Goal: Find specific page/section: Find specific page/section

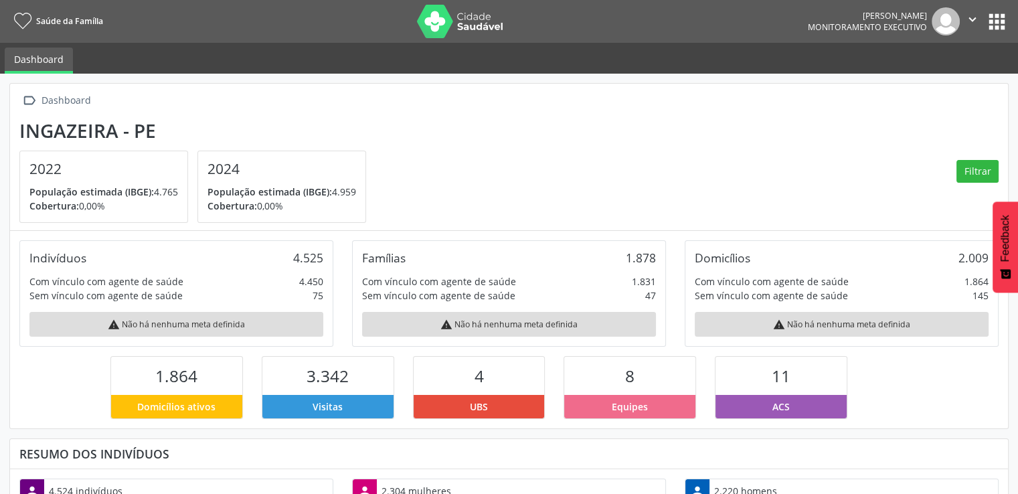
scroll to position [220, 333]
click at [994, 21] on button "apps" at bounding box center [996, 21] width 23 height 23
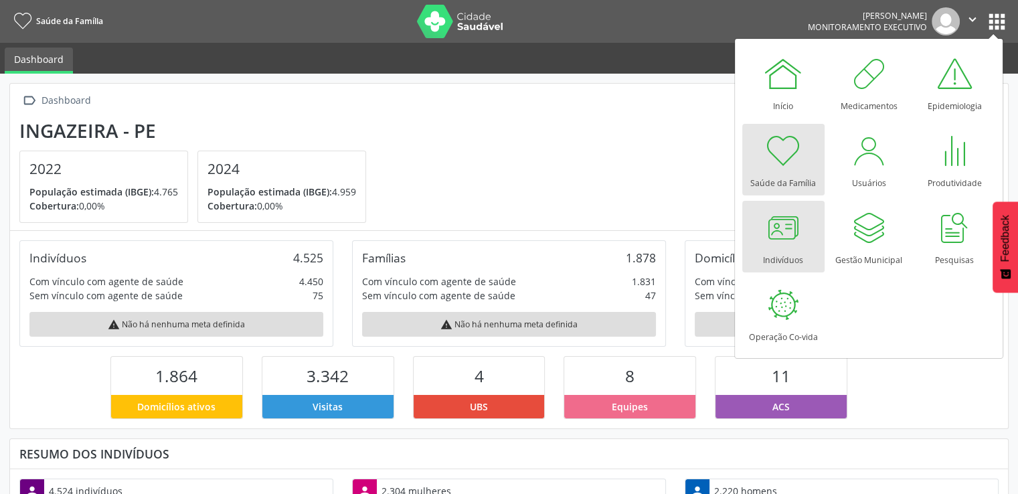
click at [790, 236] on div at bounding box center [783, 228] width 40 height 40
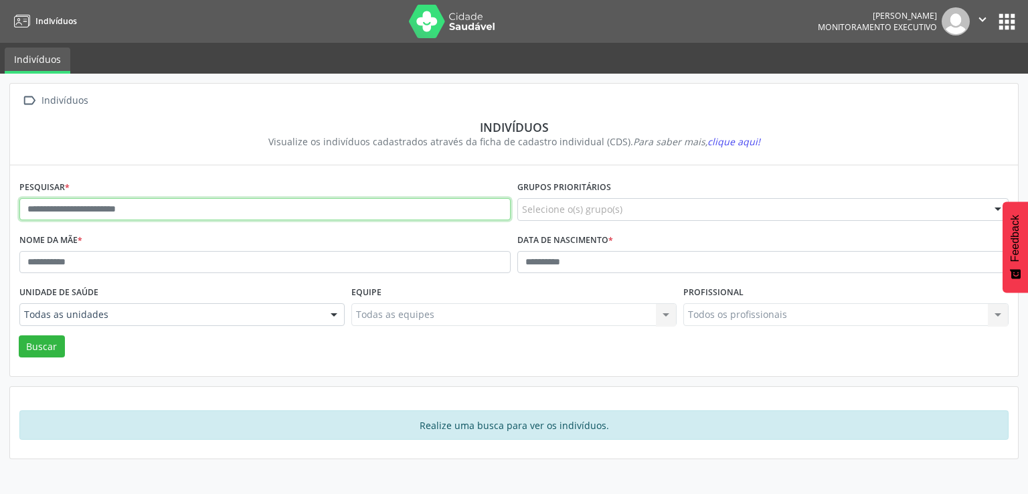
click at [248, 206] on input "text" at bounding box center [264, 209] width 491 height 23
type input "**********"
click at [19, 335] on button "Buscar" at bounding box center [42, 346] width 46 height 23
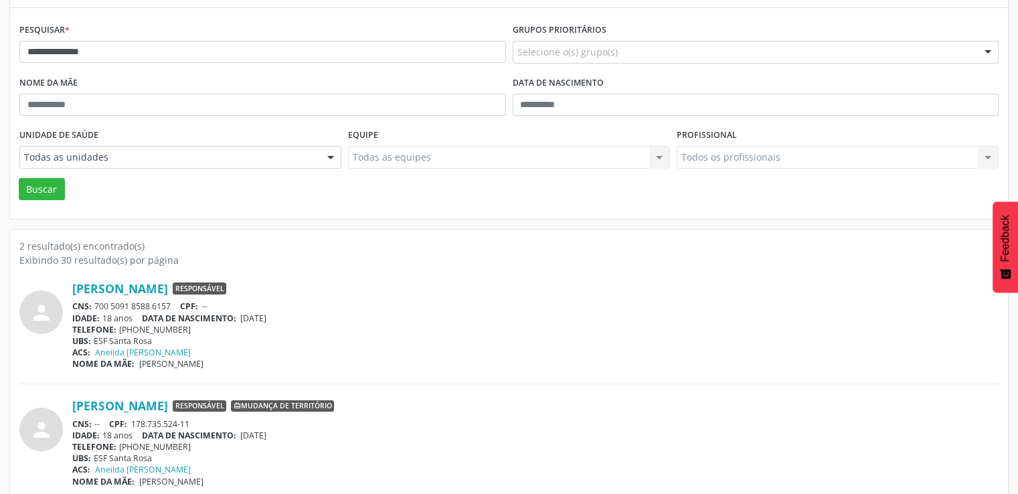
scroll to position [169, 0]
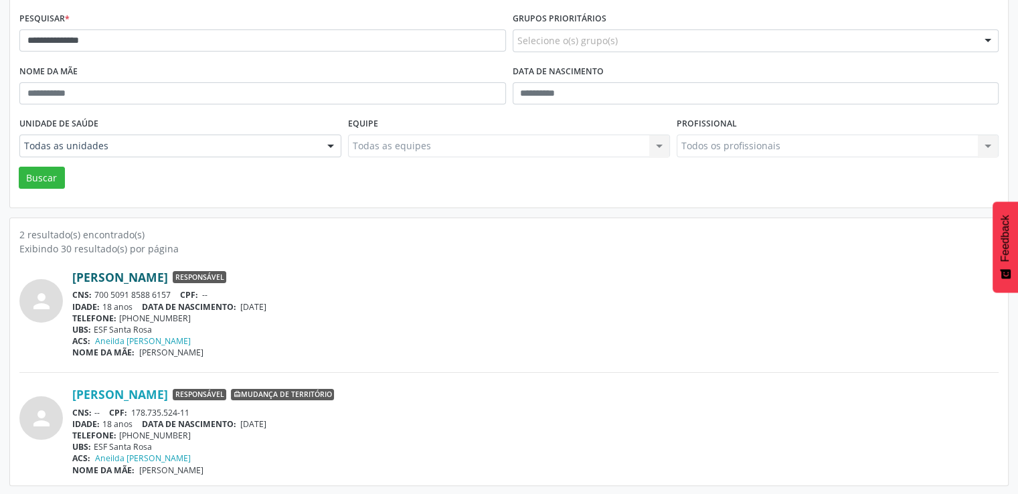
click at [168, 271] on link "[PERSON_NAME]" at bounding box center [120, 277] width 96 height 15
